Goal: Task Accomplishment & Management: Complete application form

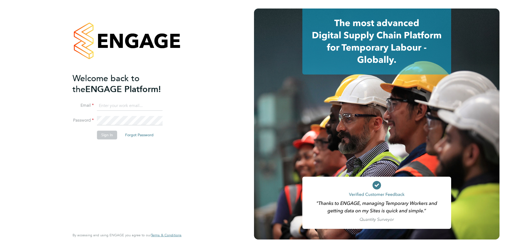
type input "[PERSON_NAME][EMAIL_ADDRESS][PERSON_NAME][DOMAIN_NAME]"
click at [107, 136] on button "Sign In" at bounding box center [107, 135] width 20 height 9
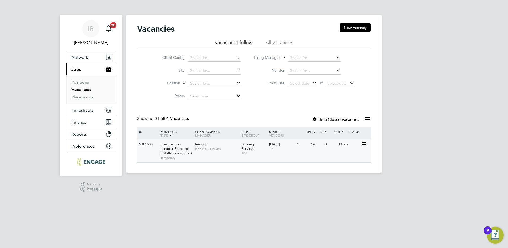
click at [172, 147] on span "Construction Lecturer Electrical Installations (Outer)" at bounding box center [176, 149] width 31 height 14
click at [356, 26] on button "New Vacancy" at bounding box center [355, 27] width 31 height 9
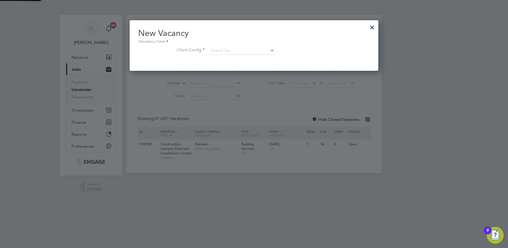
scroll to position [51, 249]
click at [242, 51] on input at bounding box center [242, 51] width 66 height 8
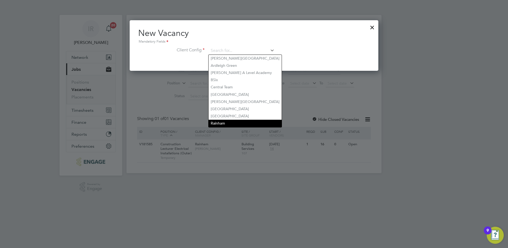
click at [239, 120] on li "Rainham" at bounding box center [245, 123] width 73 height 7
type input "Rainham"
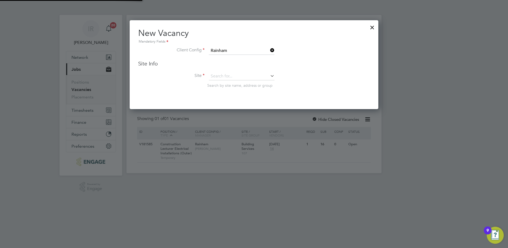
scroll to position [89, 249]
click at [228, 76] on input at bounding box center [242, 76] width 66 height 8
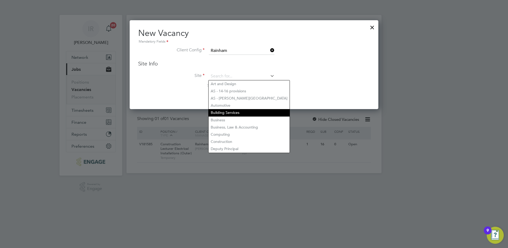
click at [232, 111] on li "Building Services" at bounding box center [249, 112] width 81 height 7
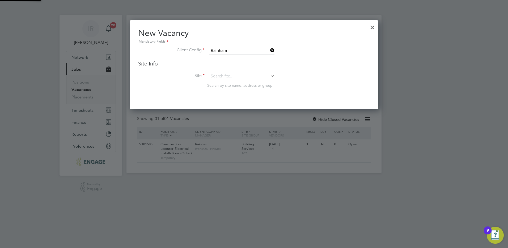
type input "Building Services"
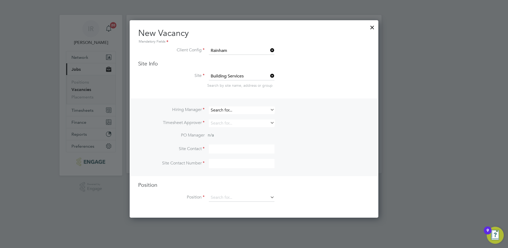
click at [230, 109] on input at bounding box center [242, 110] width 66 height 8
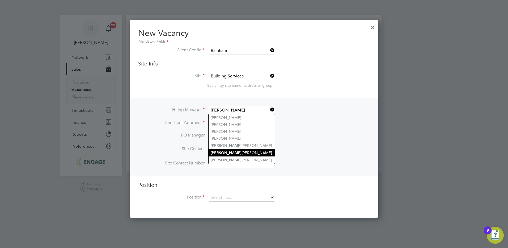
click at [234, 153] on li "Ian Rist" at bounding box center [242, 152] width 66 height 7
type input "[PERSON_NAME]"
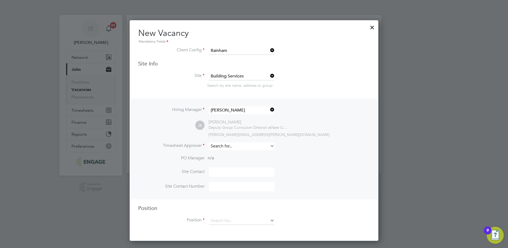
click at [229, 145] on input at bounding box center [242, 146] width 66 height 8
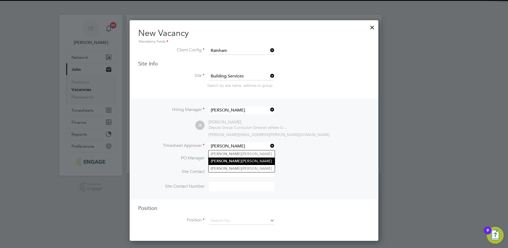
click at [227, 162] on li "Ian Rist" at bounding box center [242, 160] width 66 height 7
type input "[PERSON_NAME]"
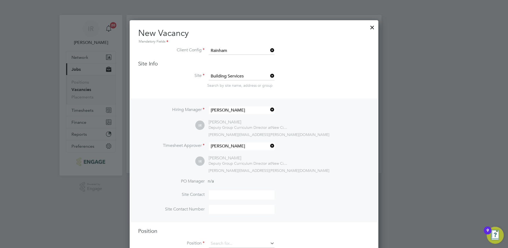
scroll to position [244, 249]
click at [304, 153] on li "Timesheet Approver Ian Rist" at bounding box center [254, 148] width 232 height 13
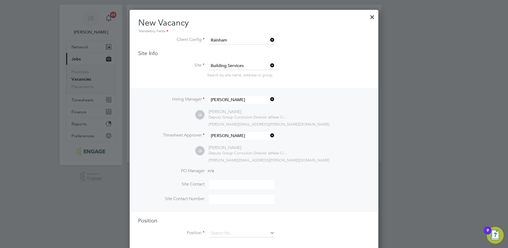
scroll to position [16, 0]
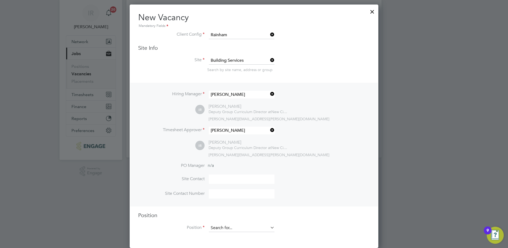
click at [260, 229] on input at bounding box center [242, 228] width 66 height 8
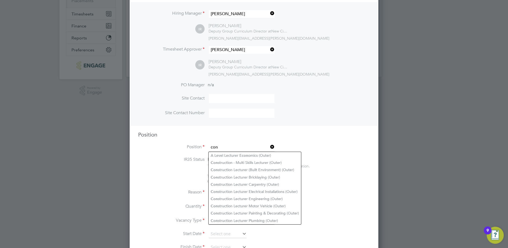
scroll to position [123, 0]
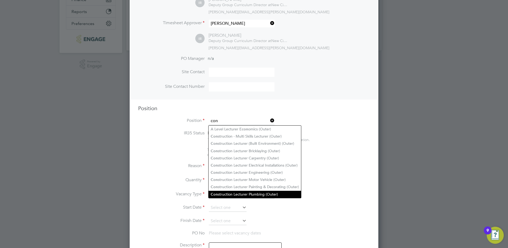
click at [258, 192] on li "Con struction Lecturer Plumbing (Outer)" at bounding box center [255, 194] width 93 height 7
type input "Construction Lecturer Plumbing (Outer)"
type textarea "PURPOSE OF JOB: • To teach and assess learning on a range of courses, which inc…"
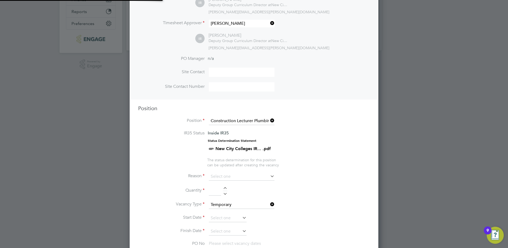
scroll to position [16, 28]
click at [269, 176] on input at bounding box center [242, 177] width 66 height 8
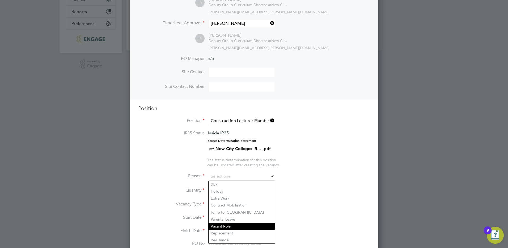
click at [253, 227] on li "Vacant Role" at bounding box center [242, 226] width 66 height 7
type input "Vacant Role"
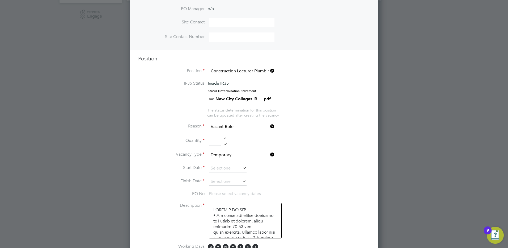
scroll to position [176, 0]
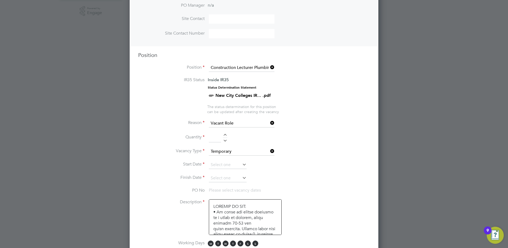
click at [226, 134] on div at bounding box center [225, 136] width 5 height 4
type input "1"
click at [236, 165] on input at bounding box center [228, 165] width 38 height 8
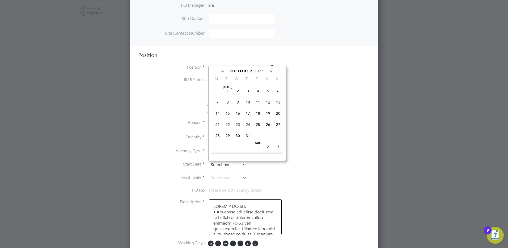
scroll to position [150, 0]
click at [217, 136] on span "13" at bounding box center [218, 132] width 10 height 10
type input "13 Oct 2025"
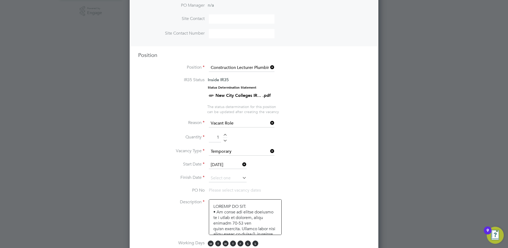
click at [241, 164] on icon at bounding box center [241, 164] width 0 height 7
click at [241, 165] on icon at bounding box center [241, 164] width 0 height 7
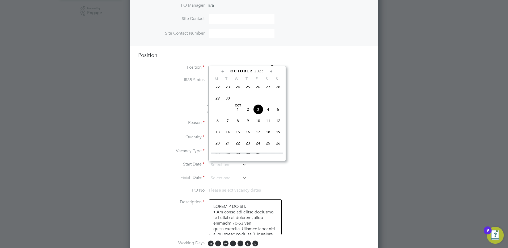
click at [259, 125] on span "10" at bounding box center [258, 121] width 10 height 10
type input "10 Oct 2025"
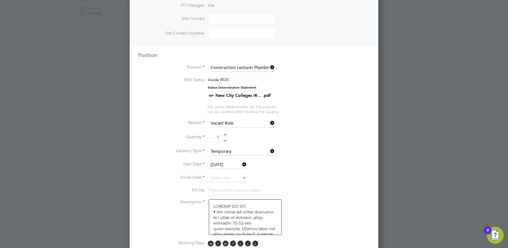
click at [313, 125] on li "Reason Vacant Role" at bounding box center [254, 125] width 232 height 13
click at [240, 179] on input at bounding box center [228, 178] width 38 height 8
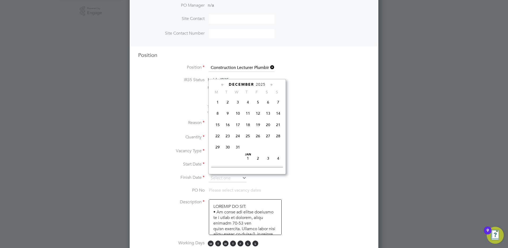
scroll to position [294, 0]
click at [258, 118] on span "19" at bounding box center [258, 113] width 10 height 10
type input "[DATE]"
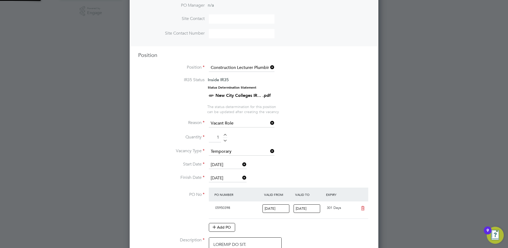
scroll to position [9, 50]
click at [323, 129] on li "Reason Vacant Role" at bounding box center [254, 125] width 232 height 13
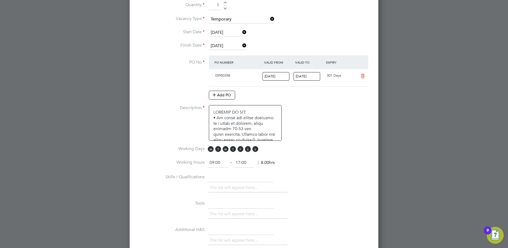
scroll to position [309, 0]
click at [232, 150] on span "T" at bounding box center [233, 148] width 6 height 6
click at [240, 150] on span "F" at bounding box center [241, 148] width 6 height 6
click at [246, 149] on span "S" at bounding box center [248, 148] width 6 height 6
click at [254, 149] on span "S" at bounding box center [256, 148] width 6 height 6
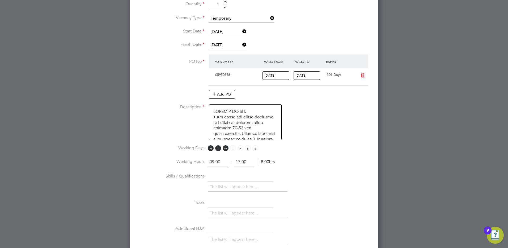
click at [310, 137] on li "Description" at bounding box center [254, 124] width 232 height 41
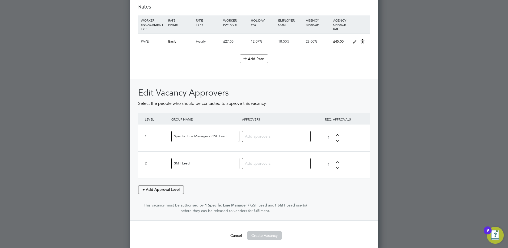
scroll to position [628, 0]
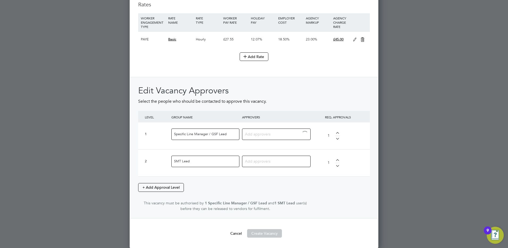
click at [274, 135] on input at bounding box center [274, 133] width 59 height 7
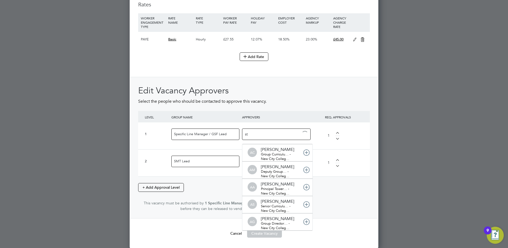
scroll to position [0, 0]
type input "step"
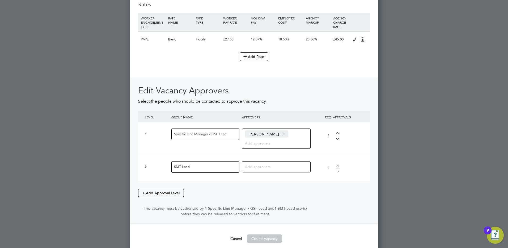
click at [265, 167] on input at bounding box center [274, 166] width 59 height 7
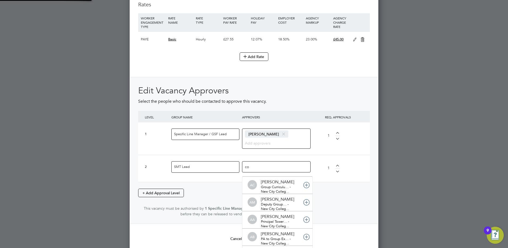
type input "col"
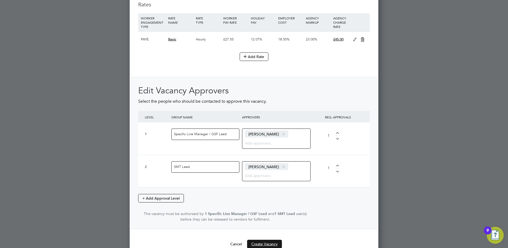
click at [266, 243] on button "Create Vacancy" at bounding box center [264, 244] width 35 height 9
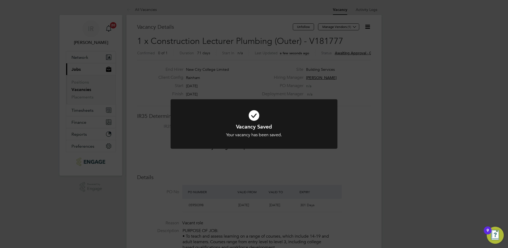
click at [354, 27] on div "Vacancy Saved Your vacancy has been saved. Cancel Okay" at bounding box center [254, 124] width 508 height 248
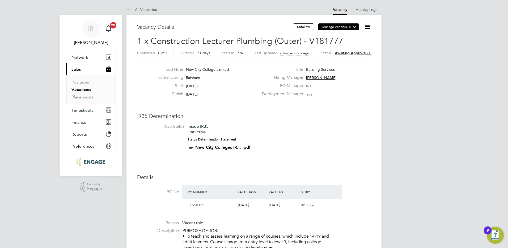
click at [353, 28] on icon at bounding box center [355, 27] width 4 height 4
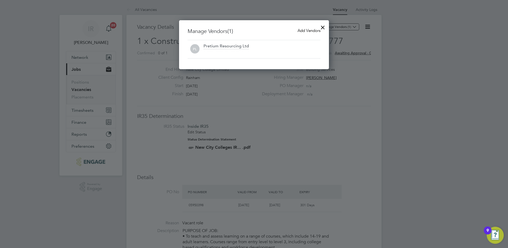
click at [312, 30] on span "Add Vendors" at bounding box center [309, 30] width 23 height 5
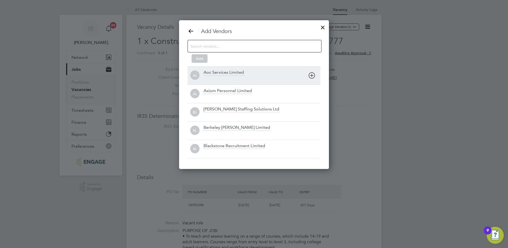
click at [313, 76] on icon at bounding box center [312, 75] width 7 height 7
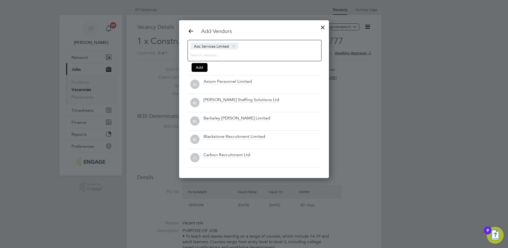
click at [0, 0] on icon at bounding box center [0, 0] width 0 height 0
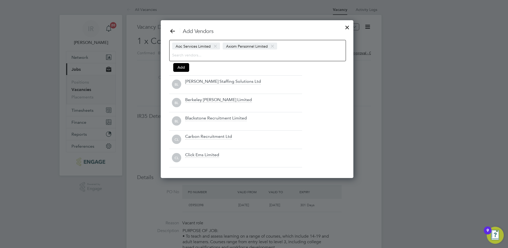
click at [311, 85] on div "Add Vendors Aoc Services Limited Axiom Personnel Limited Add BL Barker Ross Sta…" at bounding box center [257, 98] width 176 height 140
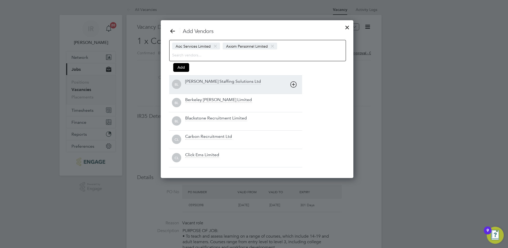
drag, startPoint x: 310, startPoint y: 86, endPoint x: 300, endPoint y: 88, distance: 9.7
click at [308, 87] on div "Add Vendors Aoc Services Limited Axiom Personnel Limited Add BL Barker Ross Sta…" at bounding box center [257, 98] width 176 height 140
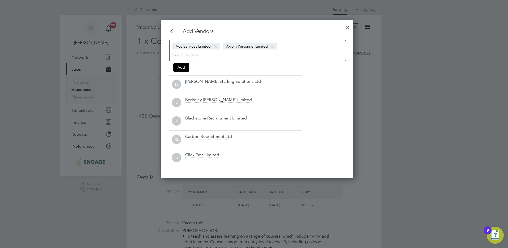
click at [0, 0] on div at bounding box center [0, 0] width 0 height 0
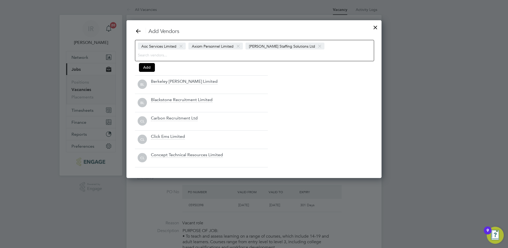
drag, startPoint x: 298, startPoint y: 85, endPoint x: 294, endPoint y: 89, distance: 5.5
click at [297, 86] on div "Add Vendors Aoc Services Limited Axiom Personnel Limited Barker Ross Staffing S…" at bounding box center [254, 98] width 238 height 140
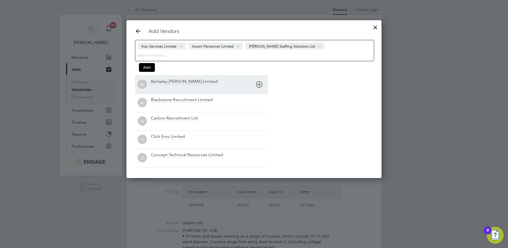
click at [246, 90] on div "Add Vendors Aoc Services Limited Axiom Personnel Limited Barker Ross Staffing S…" at bounding box center [254, 98] width 238 height 140
click at [261, 86] on icon at bounding box center [259, 84] width 7 height 7
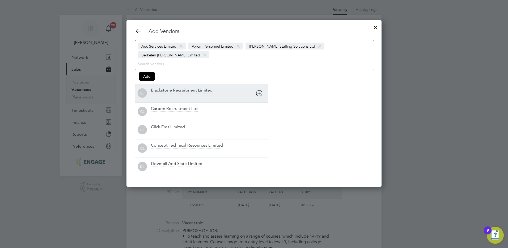
click at [260, 90] on icon at bounding box center [259, 93] width 7 height 7
drag, startPoint x: 260, startPoint y: 87, endPoint x: 260, endPoint y: 93, distance: 5.6
click at [260, 90] on div "CL Carbon Recruitment Ltd" at bounding box center [201, 93] width 133 height 18
click at [260, 93] on icon at bounding box center [259, 93] width 7 height 7
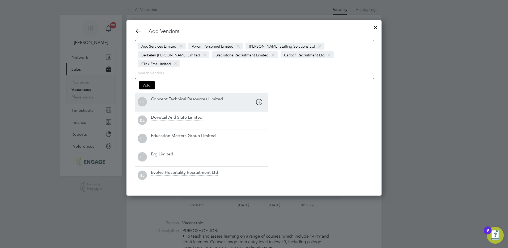
click at [260, 99] on icon at bounding box center [259, 102] width 7 height 7
drag, startPoint x: 260, startPoint y: 96, endPoint x: 259, endPoint y: 101, distance: 4.8
click at [259, 96] on div "Dovetail And Slate Limited" at bounding box center [209, 102] width 117 height 12
click at [259, 101] on icon at bounding box center [259, 102] width 7 height 7
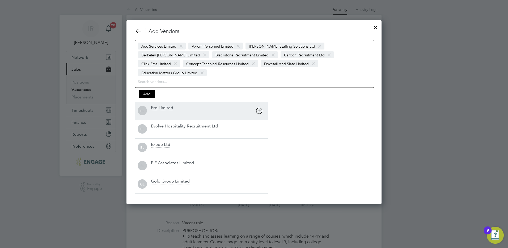
click at [259, 107] on icon at bounding box center [259, 110] width 7 height 7
click at [259, 104] on div "EL Evolve Hospitality Recruitment Ltd" at bounding box center [201, 111] width 133 height 18
click at [260, 110] on icon at bounding box center [259, 110] width 7 height 7
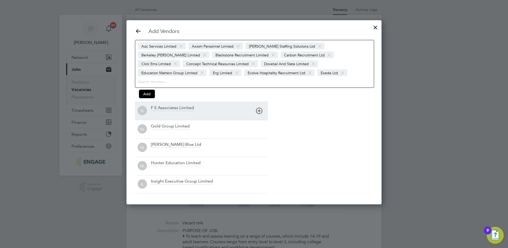
click at [260, 111] on icon at bounding box center [259, 110] width 7 height 7
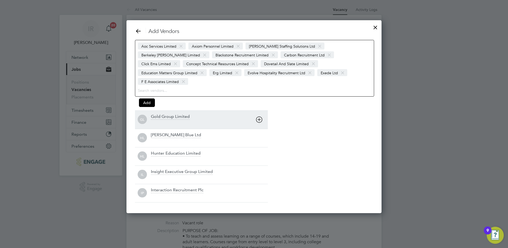
click at [260, 116] on icon at bounding box center [259, 119] width 7 height 7
click at [260, 114] on div "Henry Blue Ltd" at bounding box center [209, 120] width 117 height 12
click at [259, 119] on icon at bounding box center [259, 119] width 7 height 7
click at [259, 120] on icon at bounding box center [259, 119] width 7 height 7
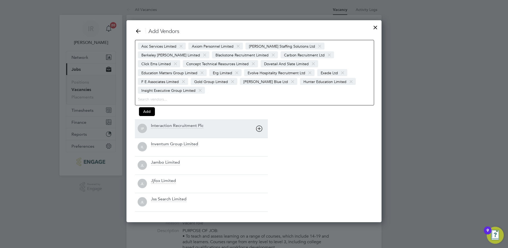
click at [258, 125] on icon at bounding box center [259, 128] width 7 height 7
click at [259, 121] on div "IL Inventum Group Limited" at bounding box center [201, 128] width 133 height 18
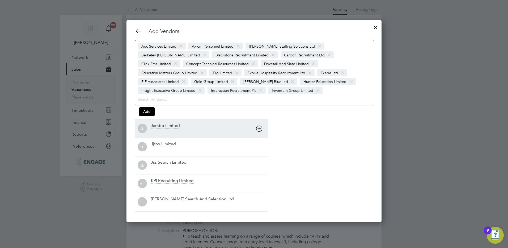
click at [258, 129] on icon at bounding box center [259, 128] width 7 height 7
click at [259, 131] on icon at bounding box center [259, 128] width 7 height 7
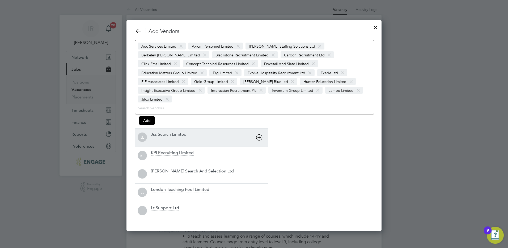
click at [259, 134] on icon at bounding box center [259, 137] width 7 height 7
click at [259, 132] on div "KPI Recruiting Limited" at bounding box center [209, 138] width 117 height 12
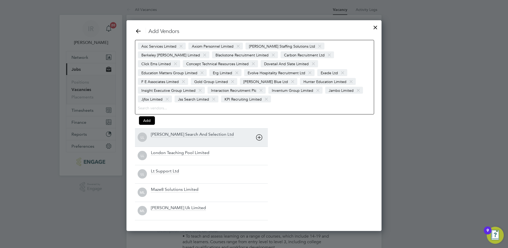
click at [259, 138] on icon at bounding box center [259, 137] width 7 height 7
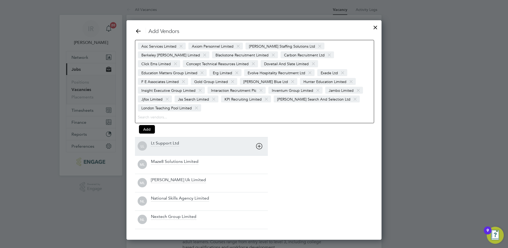
click at [258, 143] on icon at bounding box center [259, 146] width 7 height 7
drag, startPoint x: 258, startPoint y: 141, endPoint x: 258, endPoint y: 144, distance: 3.2
click at [258, 142] on div "ML Maze8 Solutions Limited" at bounding box center [201, 146] width 133 height 18
click at [258, 144] on icon at bounding box center [259, 146] width 7 height 7
click at [258, 149] on icon at bounding box center [259, 146] width 7 height 7
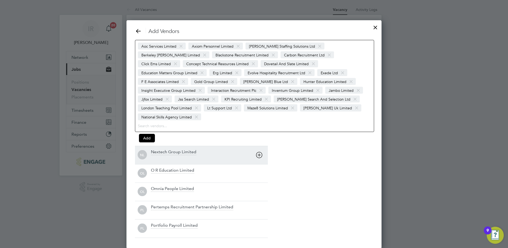
click at [258, 151] on div "NL Nextech Group Limited" at bounding box center [201, 155] width 133 height 18
drag, startPoint x: 258, startPoint y: 151, endPoint x: 259, endPoint y: 154, distance: 3.3
click at [259, 154] on icon at bounding box center [259, 155] width 7 height 7
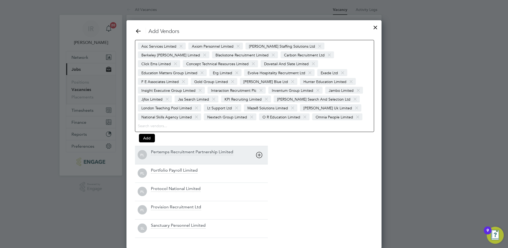
click at [259, 156] on icon at bounding box center [259, 155] width 7 height 7
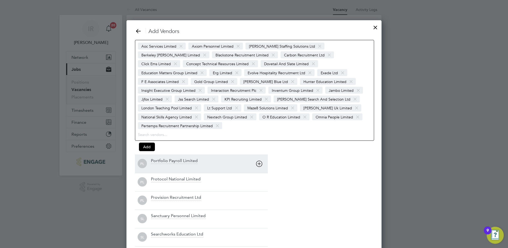
click at [259, 158] on div "Portfolio Payroll Limited" at bounding box center [209, 164] width 117 height 12
click at [259, 163] on icon at bounding box center [259, 163] width 7 height 7
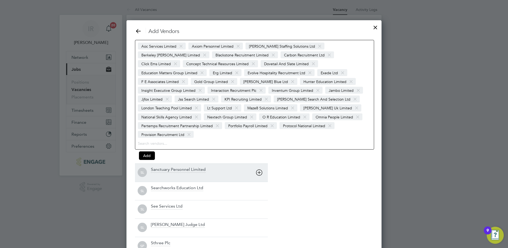
click at [259, 164] on div "SL Sanctuary Personnel Limited" at bounding box center [201, 172] width 133 height 18
click at [259, 167] on div "Searchworks Education Ltd" at bounding box center [209, 173] width 117 height 12
click at [259, 169] on icon at bounding box center [259, 172] width 7 height 7
click at [258, 171] on icon at bounding box center [259, 172] width 7 height 7
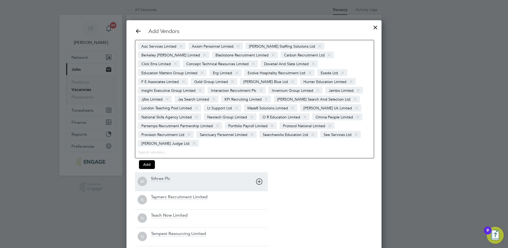
click at [258, 173] on div "SP Sthree Plc" at bounding box center [201, 181] width 133 height 18
click at [259, 179] on div "TL Taymerc Recruitment Limited" at bounding box center [201, 181] width 133 height 18
click at [259, 181] on icon at bounding box center [259, 181] width 7 height 7
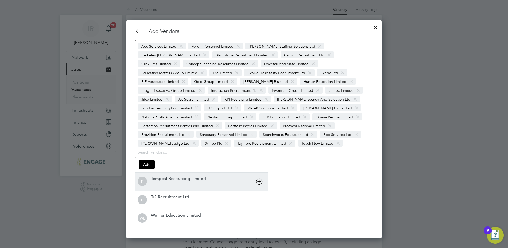
click at [258, 183] on icon at bounding box center [259, 181] width 7 height 7
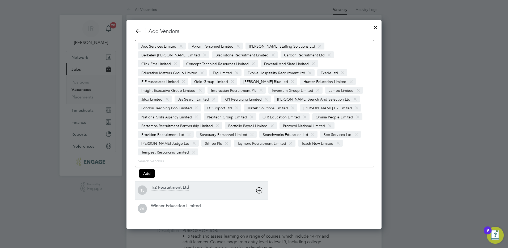
click at [258, 187] on icon at bounding box center [259, 190] width 7 height 7
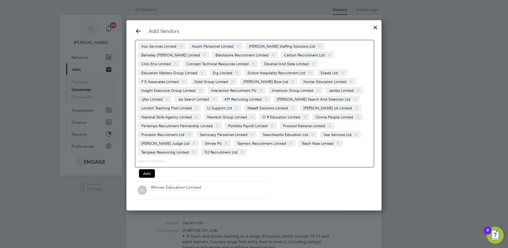
click at [0, 0] on icon at bounding box center [0, 0] width 0 height 0
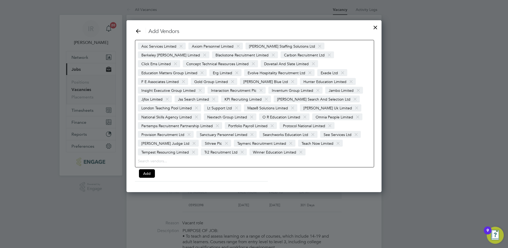
click at [300, 153] on span at bounding box center [301, 152] width 8 height 10
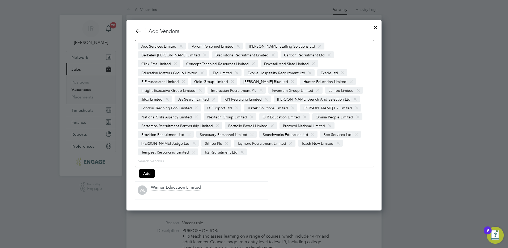
click at [192, 152] on span at bounding box center [194, 152] width 8 height 10
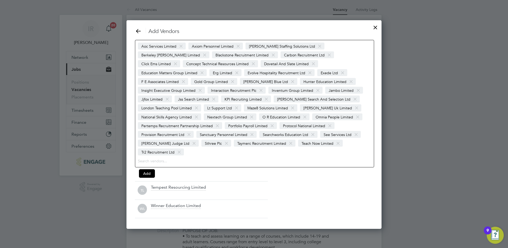
drag, startPoint x: 321, startPoint y: 143, endPoint x: 301, endPoint y: 144, distance: 20.2
click at [334, 144] on span at bounding box center [338, 143] width 8 height 10
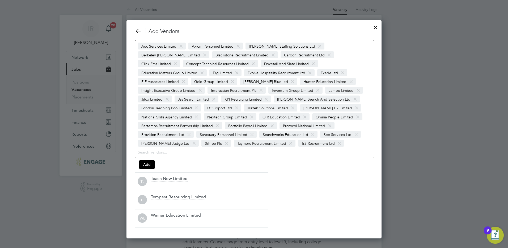
drag, startPoint x: 273, startPoint y: 143, endPoint x: 261, endPoint y: 144, distance: 12.0
click at [287, 143] on span at bounding box center [291, 143] width 8 height 10
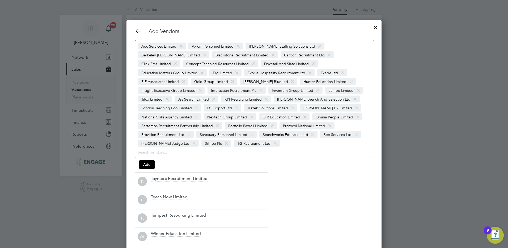
click at [223, 143] on span at bounding box center [227, 143] width 8 height 10
click at [190, 143] on span at bounding box center [194, 143] width 8 height 10
click at [353, 134] on span at bounding box center [357, 134] width 8 height 10
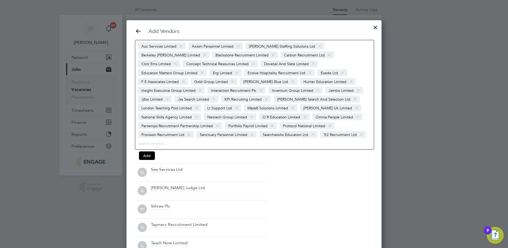
click at [311, 134] on span at bounding box center [313, 134] width 8 height 10
drag, startPoint x: 251, startPoint y: 134, endPoint x: 246, endPoint y: 134, distance: 5.1
click at [251, 134] on span at bounding box center [252, 134] width 8 height 10
click at [329, 126] on span at bounding box center [330, 126] width 8 height 10
click at [269, 125] on span at bounding box center [273, 126] width 8 height 10
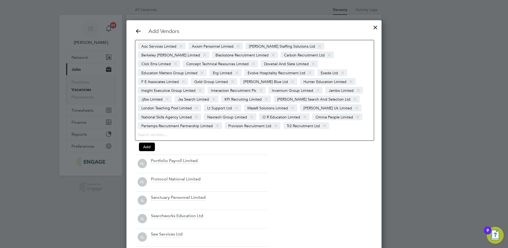
click at [215, 125] on span at bounding box center [218, 126] width 8 height 10
click at [301, 117] on span at bounding box center [305, 117] width 8 height 10
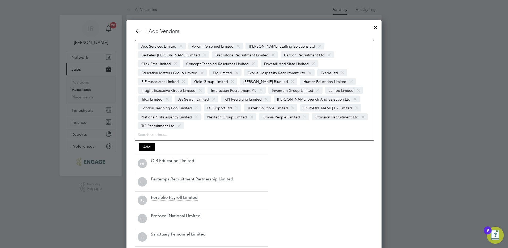
click at [248, 118] on span at bounding box center [252, 117] width 8 height 10
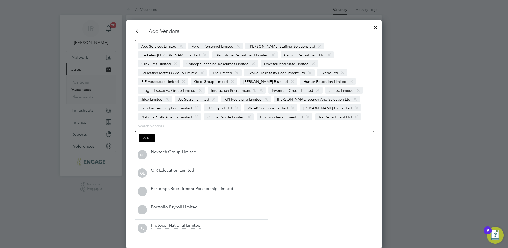
click at [200, 112] on span at bounding box center [197, 117] width 8 height 10
click at [233, 107] on span at bounding box center [237, 108] width 8 height 10
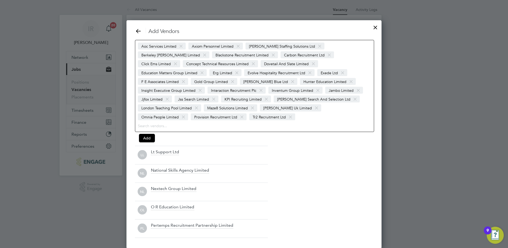
click at [200, 103] on span at bounding box center [197, 108] width 8 height 10
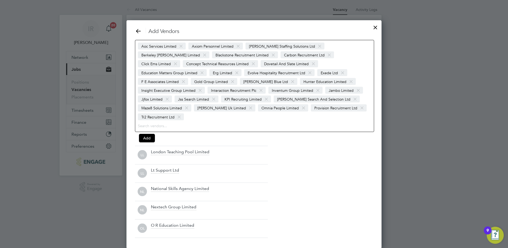
click at [351, 100] on span at bounding box center [355, 99] width 8 height 10
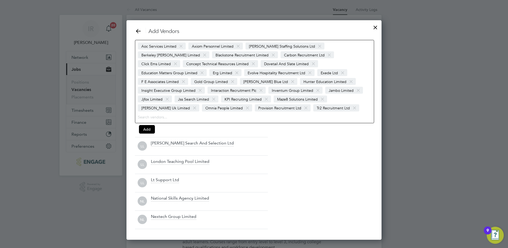
click at [263, 99] on span at bounding box center [267, 99] width 8 height 10
click at [210, 100] on span at bounding box center [214, 99] width 8 height 10
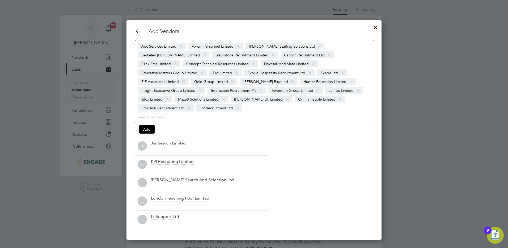
drag, startPoint x: 247, startPoint y: 91, endPoint x: 215, endPoint y: 91, distance: 31.6
click at [314, 91] on span at bounding box center [318, 90] width 8 height 10
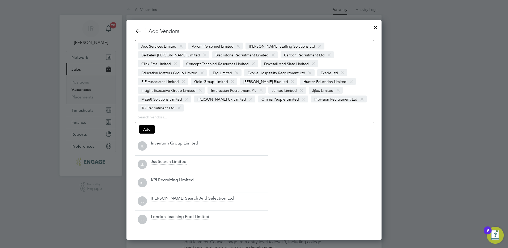
click at [257, 90] on span at bounding box center [261, 90] width 8 height 10
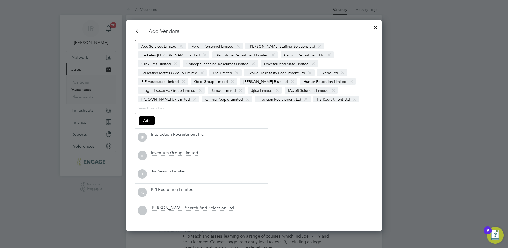
drag, startPoint x: 345, startPoint y: 81, endPoint x: 323, endPoint y: 82, distance: 22.6
click at [204, 85] on span at bounding box center [200, 90] width 8 height 10
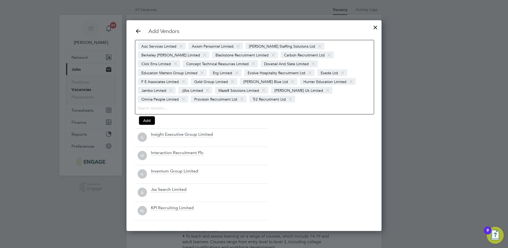
click at [229, 82] on span at bounding box center [233, 82] width 8 height 10
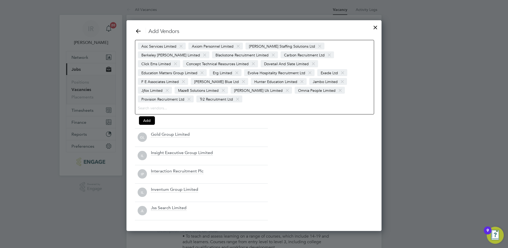
drag, startPoint x: 322, startPoint y: 73, endPoint x: 283, endPoint y: 74, distance: 39.4
click at [187, 77] on span at bounding box center [184, 82] width 8 height 10
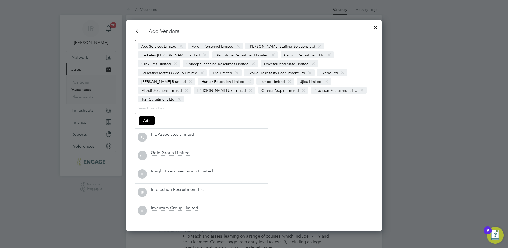
click at [306, 72] on span at bounding box center [310, 73] width 8 height 10
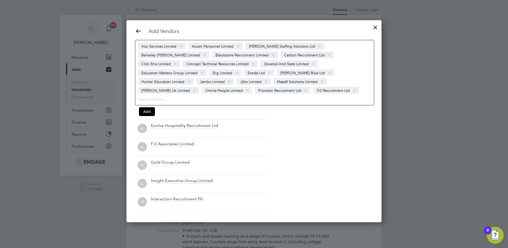
click at [233, 73] on span at bounding box center [237, 73] width 8 height 10
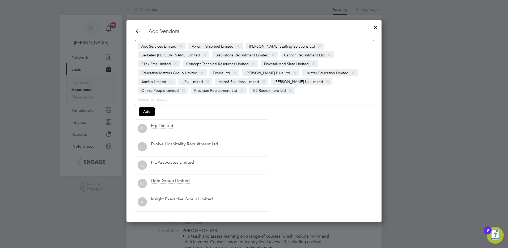
click at [206, 68] on span at bounding box center [202, 73] width 8 height 10
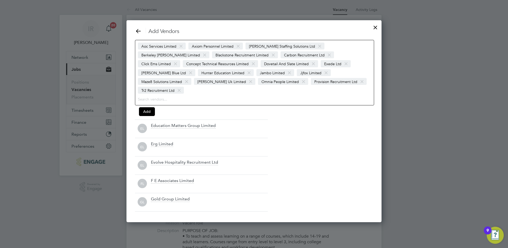
scroll to position [193, 256]
click at [250, 64] on span at bounding box center [254, 64] width 8 height 10
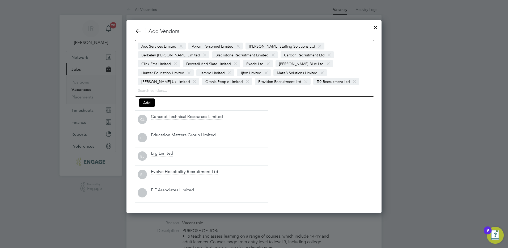
click at [179, 59] on span at bounding box center [176, 64] width 8 height 10
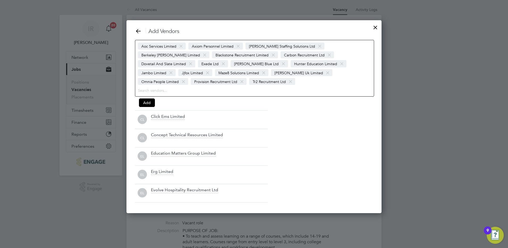
scroll to position [184, 256]
click at [270, 55] on span at bounding box center [274, 55] width 8 height 10
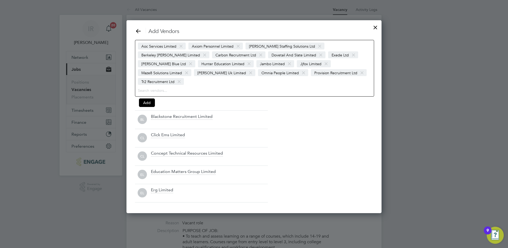
click at [209, 50] on span at bounding box center [205, 55] width 8 height 10
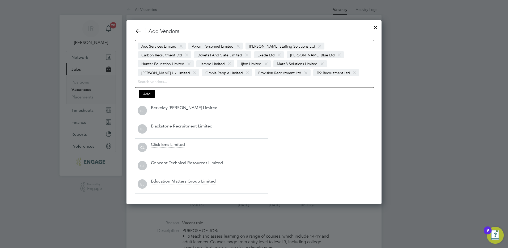
click at [238, 46] on span at bounding box center [239, 46] width 8 height 10
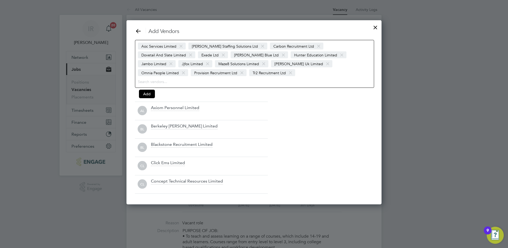
click at [181, 46] on span at bounding box center [181, 46] width 8 height 10
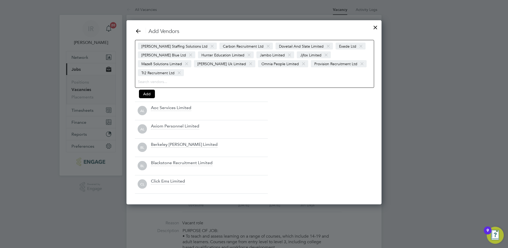
scroll to position [175, 256]
click at [150, 90] on button "Add" at bounding box center [147, 94] width 16 height 9
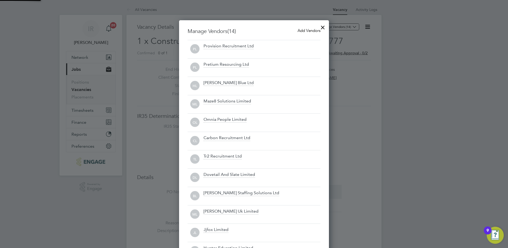
scroll to position [288, 150]
click at [374, 106] on div at bounding box center [254, 124] width 508 height 248
click at [322, 26] on div at bounding box center [323, 26] width 10 height 10
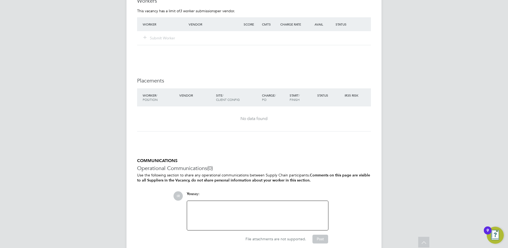
scroll to position [1007, 0]
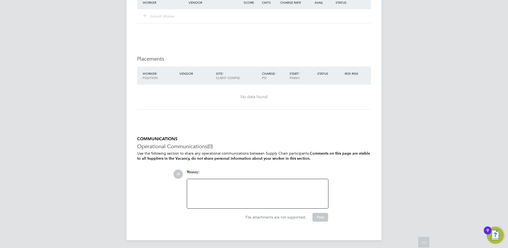
click at [195, 182] on div at bounding box center [257, 193] width 135 height 23
click at [317, 215] on button "Post" at bounding box center [321, 217] width 16 height 9
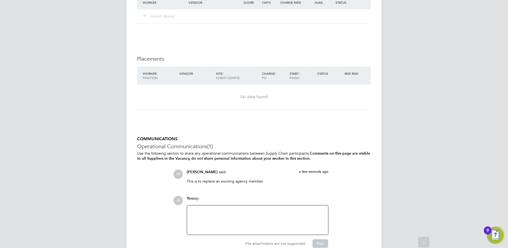
click at [240, 180] on p "This is to replace an exciting agency member." at bounding box center [258, 181] width 142 height 5
click at [216, 213] on div at bounding box center [257, 219] width 135 height 23
click at [317, 241] on button "Post" at bounding box center [321, 243] width 16 height 9
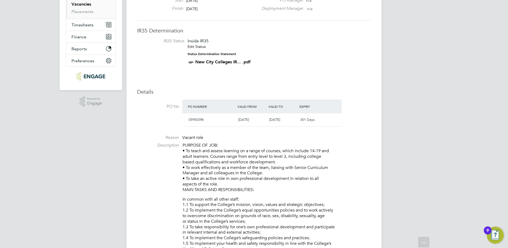
scroll to position [0, 0]
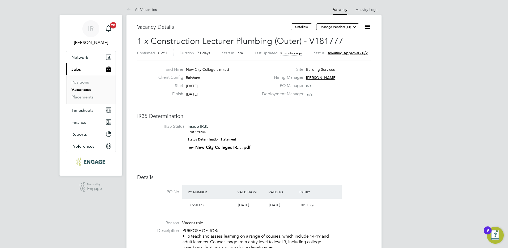
click at [141, 10] on link "All Vacancies" at bounding box center [142, 9] width 30 height 5
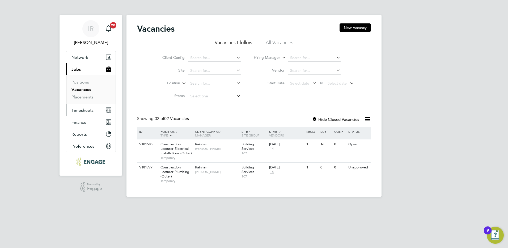
click at [76, 110] on span "Timesheets" at bounding box center [83, 110] width 22 height 5
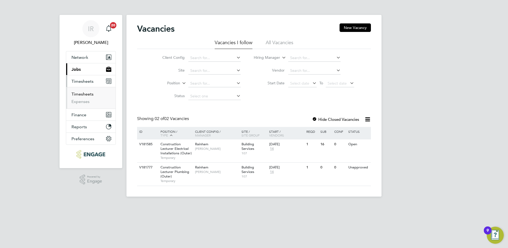
click at [78, 94] on link "Timesheets" at bounding box center [83, 93] width 22 height 5
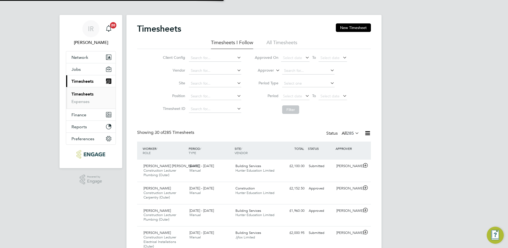
scroll to position [18, 46]
click at [281, 168] on div "£2,100.00 Submitted" at bounding box center [293, 166] width 28 height 9
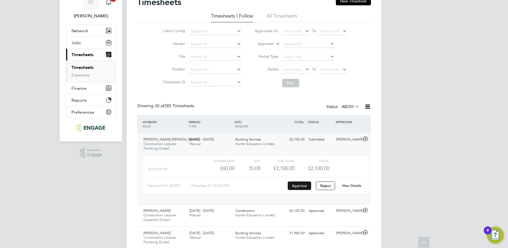
click at [299, 187] on button "Approve" at bounding box center [299, 185] width 23 height 9
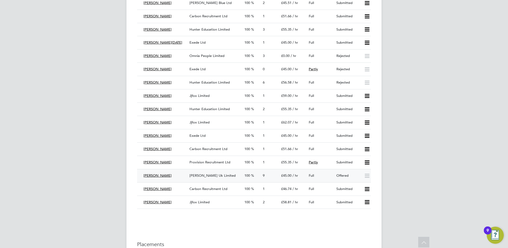
click at [197, 175] on span "[PERSON_NAME] Uk Limited" at bounding box center [213, 175] width 46 height 5
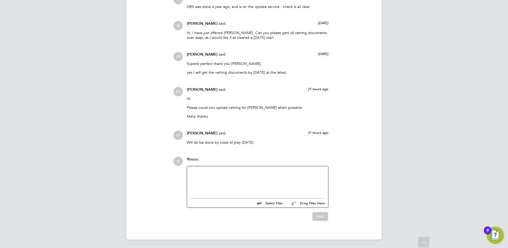
click at [197, 177] on div at bounding box center [257, 180] width 135 height 23
click at [319, 217] on button "Post" at bounding box center [321, 216] width 16 height 9
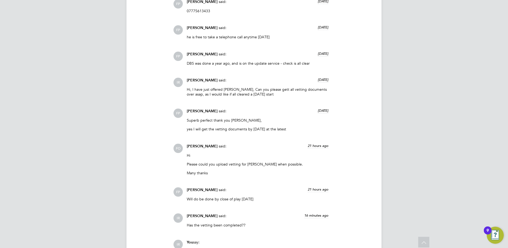
scroll to position [666, 0]
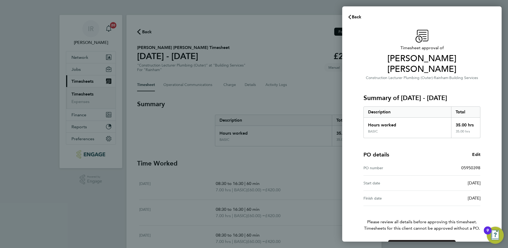
click at [418, 240] on button "Confirm Timesheet Approval" at bounding box center [422, 246] width 68 height 13
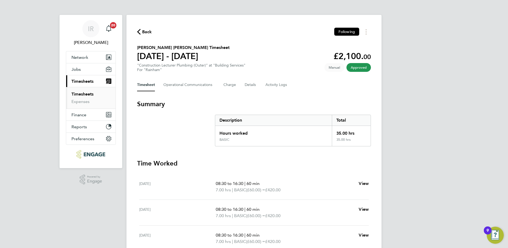
click at [149, 32] on span "Back" at bounding box center [147, 32] width 10 height 6
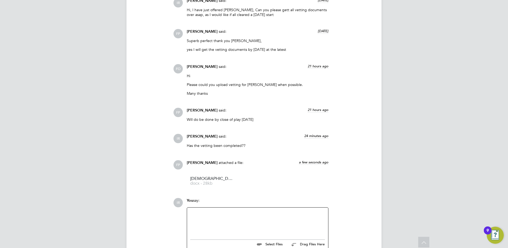
scroll to position [704, 0]
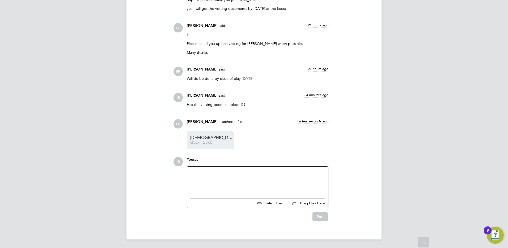
click at [206, 139] on span "[DEMOGRAPHIC_DATA]%20-%20NCC%20Vetting%20New" at bounding box center [211, 138] width 43 height 4
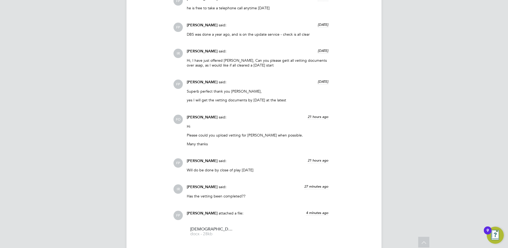
scroll to position [771, 0]
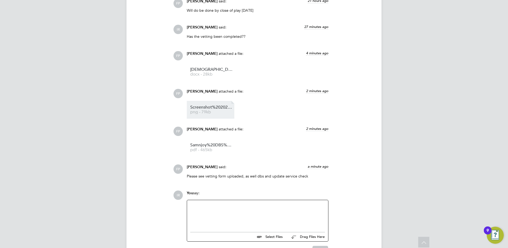
click at [207, 111] on span "png - 79kb" at bounding box center [211, 112] width 43 height 4
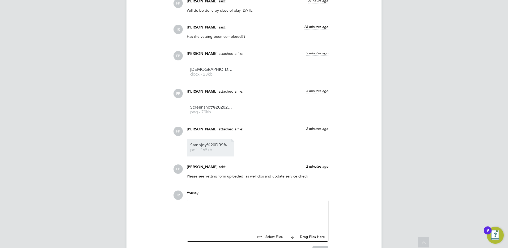
click at [198, 151] on span "pdf - 465kb" at bounding box center [211, 150] width 43 height 4
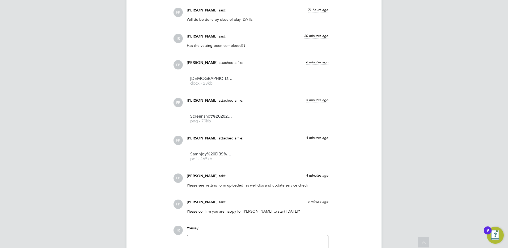
scroll to position [831, 0]
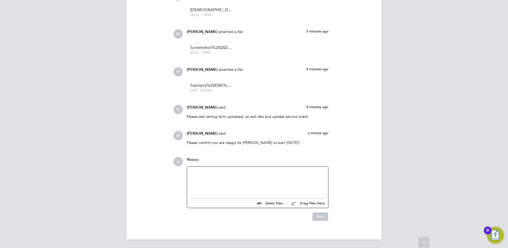
click at [194, 177] on div at bounding box center [257, 181] width 135 height 23
click at [230, 170] on div "@Rufena" at bounding box center [257, 181] width 135 height 23
click at [209, 172] on div "@Rufena" at bounding box center [257, 181] width 135 height 23
drag, startPoint x: 291, startPoint y: 174, endPoint x: 148, endPoint y: 175, distance: 142.5
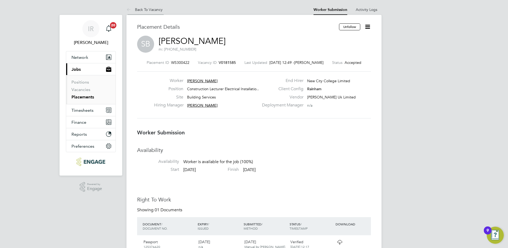
click at [144, 9] on link "Back To Vacancy" at bounding box center [145, 9] width 36 height 5
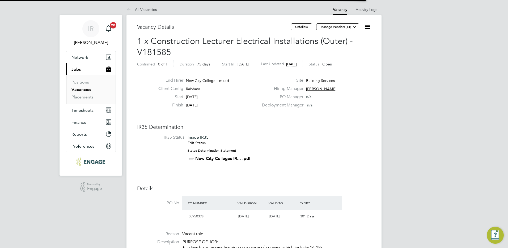
scroll to position [9, 105]
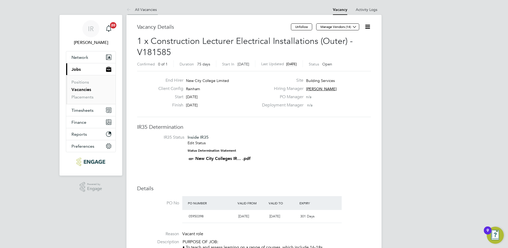
click at [144, 10] on link "All Vacancies" at bounding box center [142, 9] width 30 height 5
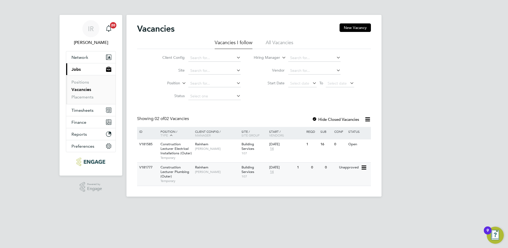
click at [189, 171] on div "Construction Lecturer Plumbing (Outer) Temporary" at bounding box center [175, 173] width 37 height 23
click at [177, 151] on span "Construction Lecturer Electrical Installations (Outer)" at bounding box center [176, 149] width 31 height 14
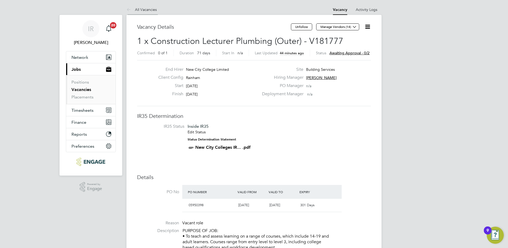
click at [138, 8] on link "All Vacancies" at bounding box center [142, 9] width 30 height 5
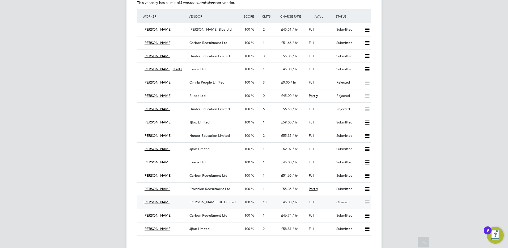
click at [214, 204] on div "[PERSON_NAME] Uk Limited" at bounding box center [214, 202] width 55 height 9
